Goal: Task Accomplishment & Management: Manage account settings

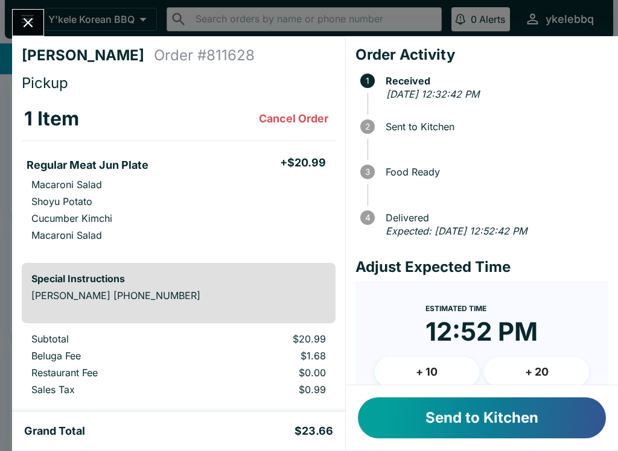
click at [557, 415] on button "Send to Kitchen" at bounding box center [482, 418] width 248 height 41
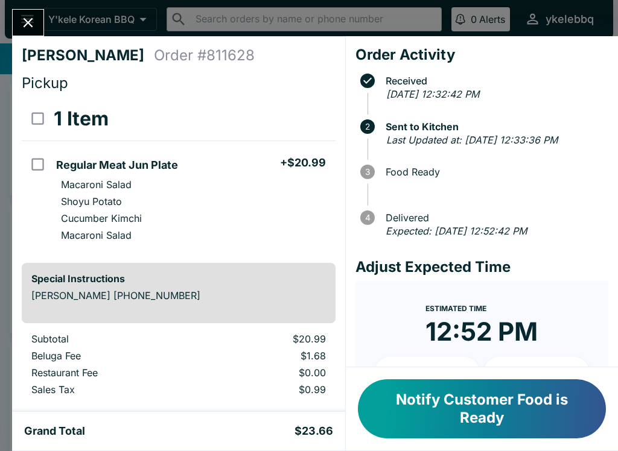
click at [28, 33] on button "Close" at bounding box center [28, 23] width 31 height 26
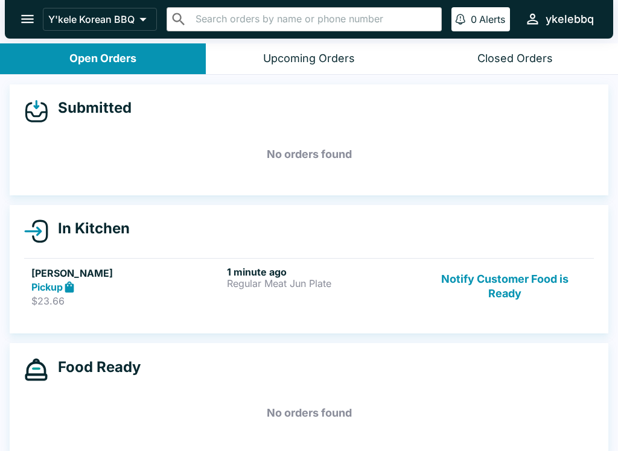
click at [142, 291] on div "Pickup" at bounding box center [126, 288] width 191 height 14
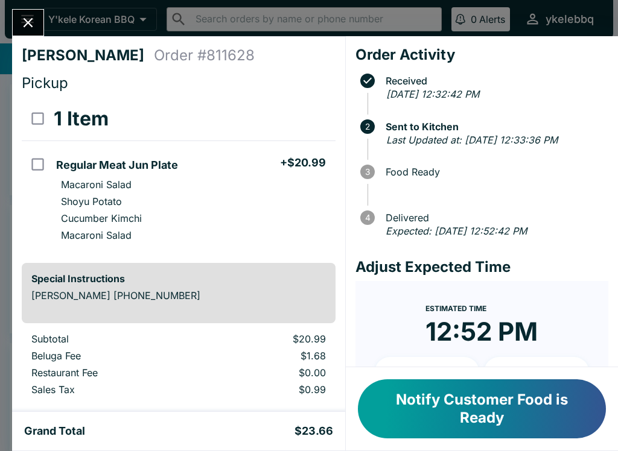
click at [24, 5] on div "[PERSON_NAME] Order # 811628 Pickup 1 Item Regular Meat Jun Plate + $20.99 Maca…" at bounding box center [309, 225] width 618 height 451
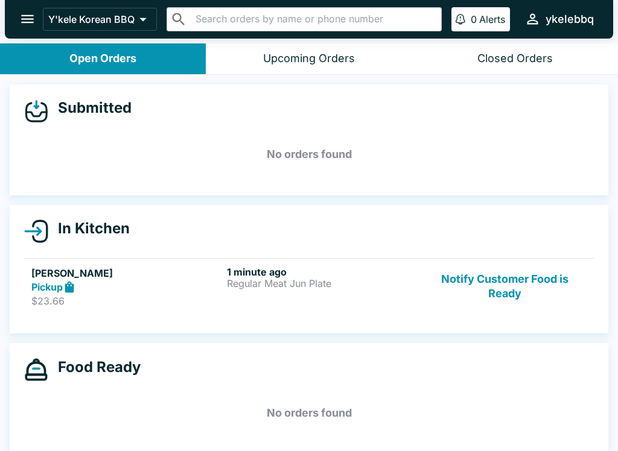
click at [146, 65] on button "Open Orders" at bounding box center [103, 58] width 206 height 31
click at [298, 62] on div "Upcoming Orders" at bounding box center [309, 59] width 92 height 14
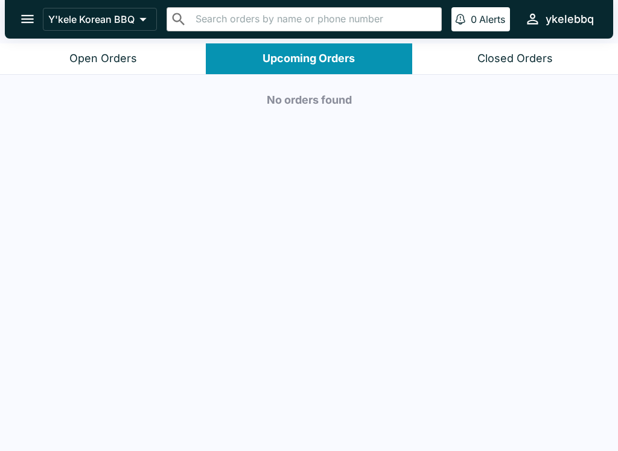
click at [144, 50] on button "Open Orders" at bounding box center [103, 58] width 206 height 31
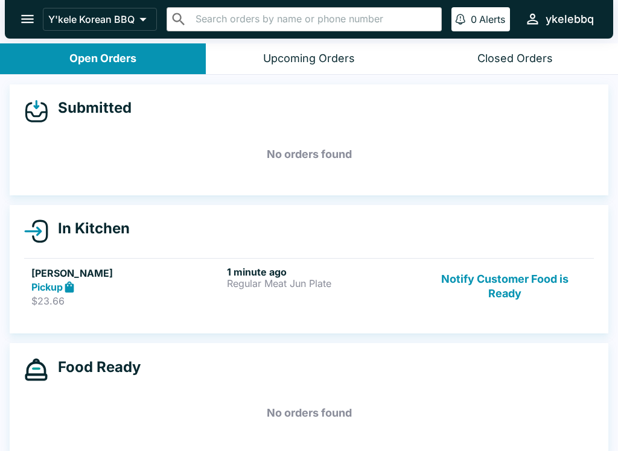
click at [548, 296] on button "Notify Customer Food is Ready" at bounding box center [504, 287] width 163 height 42
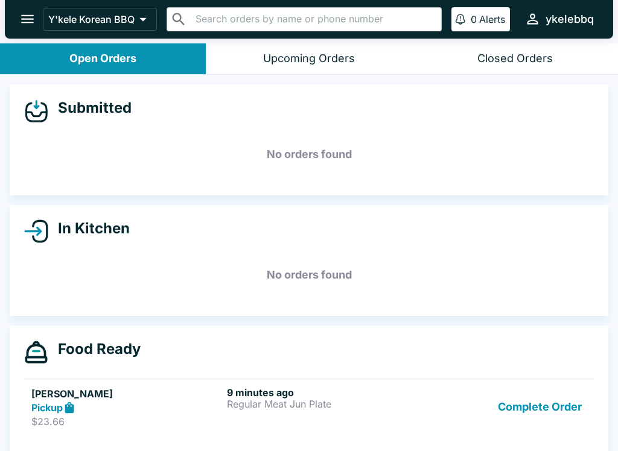
click at [593, 393] on link "[PERSON_NAME] Pickup $23.66 9 minutes ago Regular Meat Jun Plate Complete Order" at bounding box center [308, 407] width 569 height 57
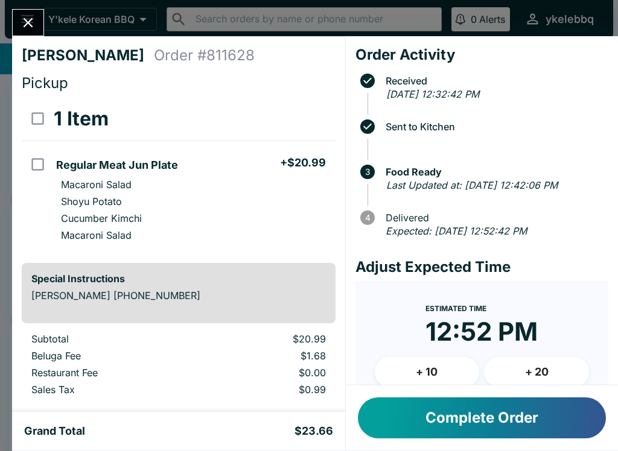
click at [561, 416] on button "Complete Order" at bounding box center [482, 418] width 248 height 41
